Goal: Find specific page/section: Find specific page/section

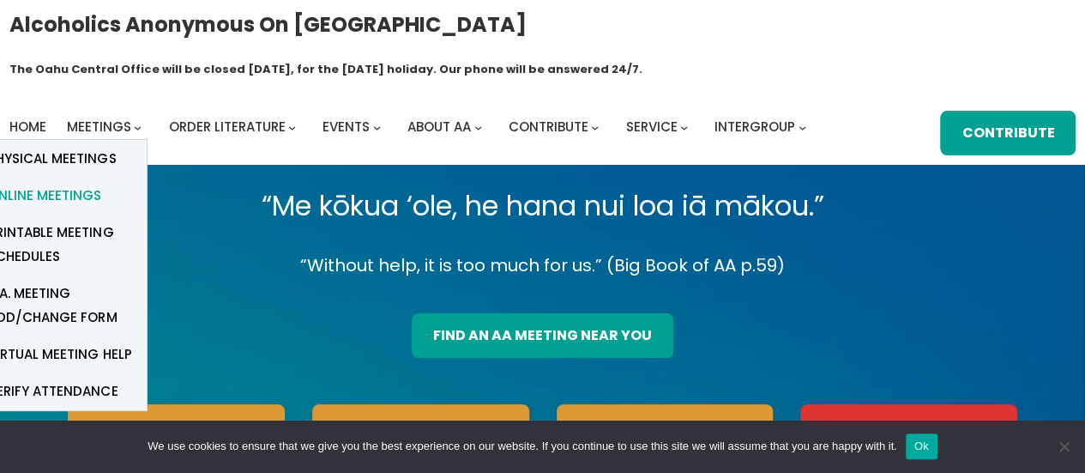
click at [94, 184] on span "Online Meetings" at bounding box center [44, 196] width 113 height 24
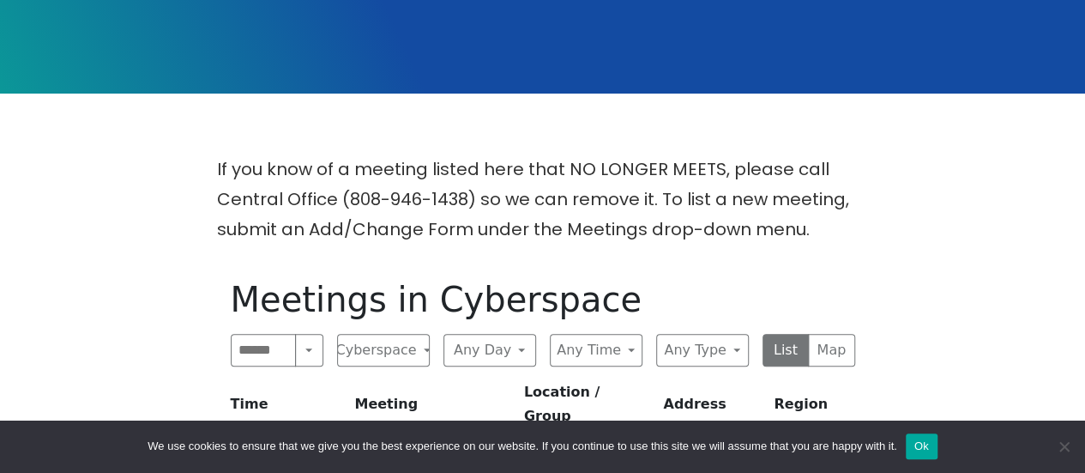
scroll to position [365, 0]
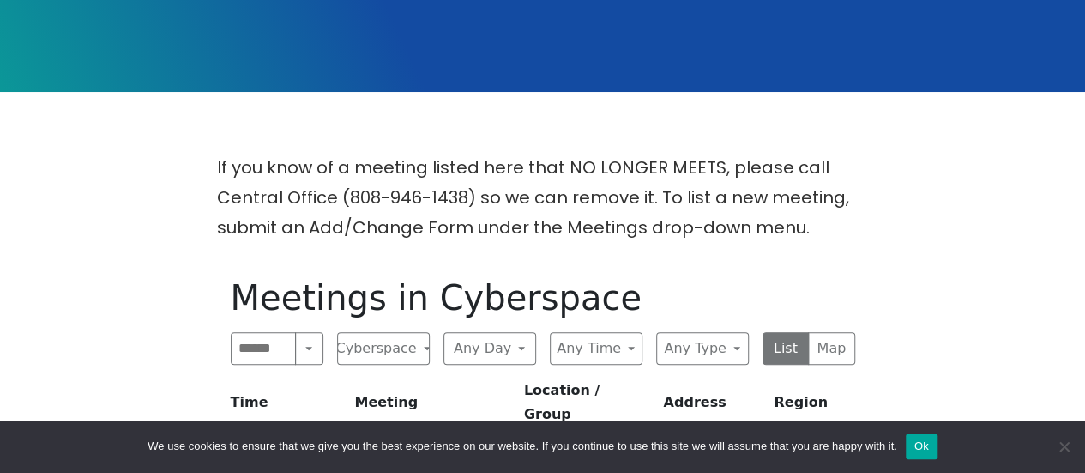
click at [714, 450] on span "Zoom" at bounding box center [706, 460] width 34 height 21
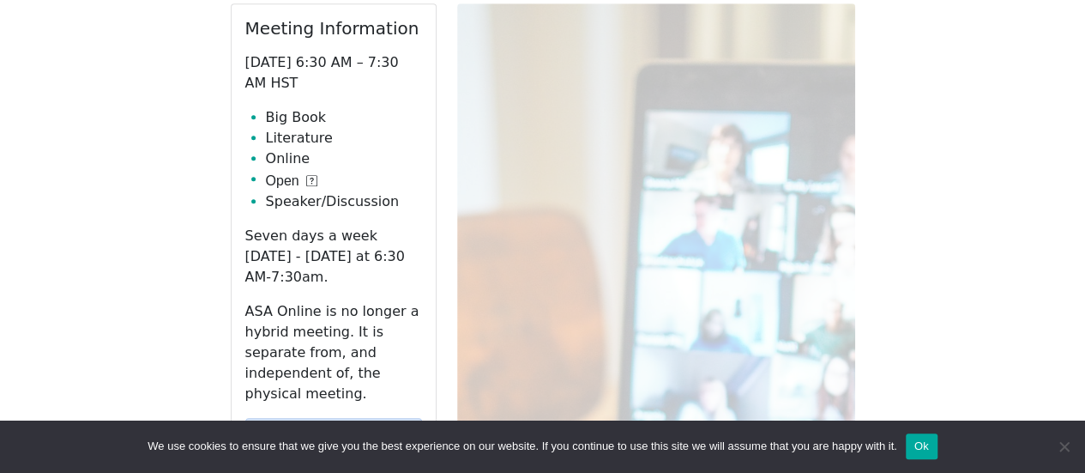
scroll to position [727, 0]
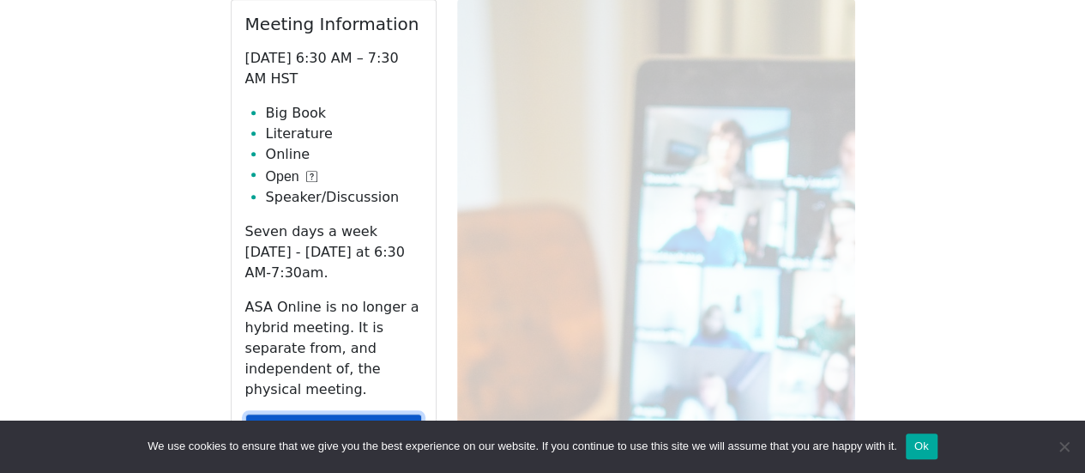
click at [397, 413] on link "Zoom" at bounding box center [333, 429] width 177 height 33
